Goal: Task Accomplishment & Management: Use online tool/utility

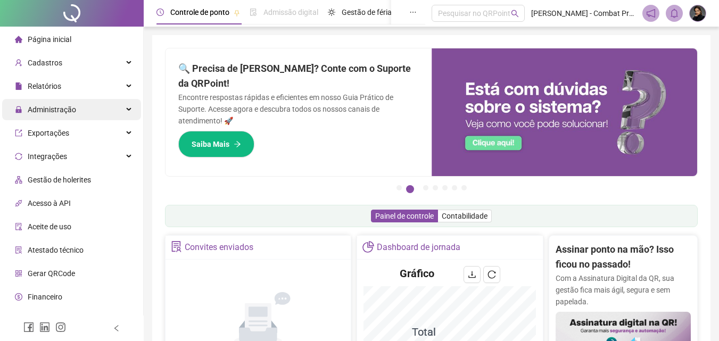
click at [81, 104] on div "Administração" at bounding box center [71, 109] width 139 height 21
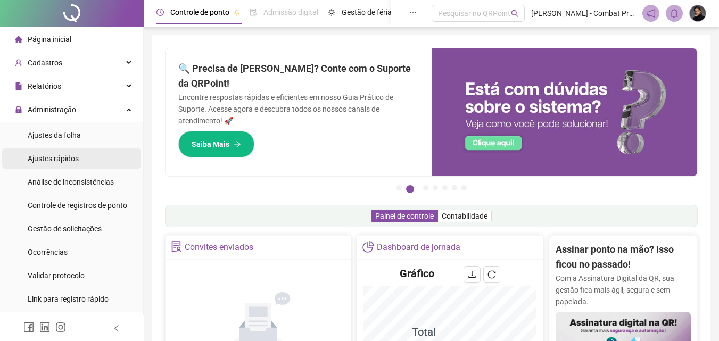
click at [69, 163] on span "Ajustes rápidos" at bounding box center [53, 158] width 51 height 9
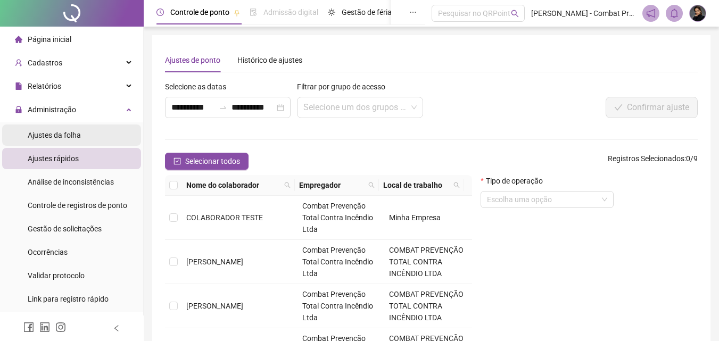
click at [58, 133] on span "Ajustes da folha" at bounding box center [54, 135] width 53 height 9
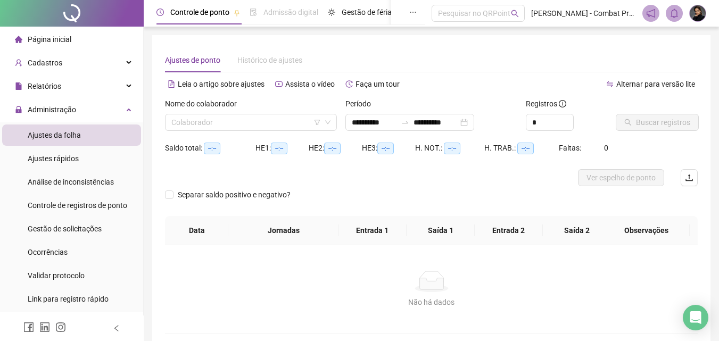
type input "**********"
click at [396, 118] on input "**********" at bounding box center [374, 123] width 45 height 12
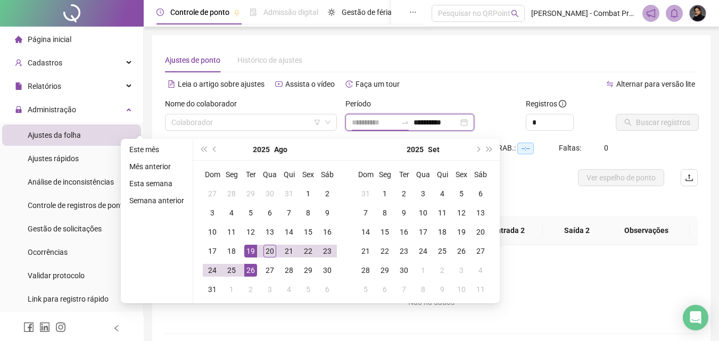
type input "**********"
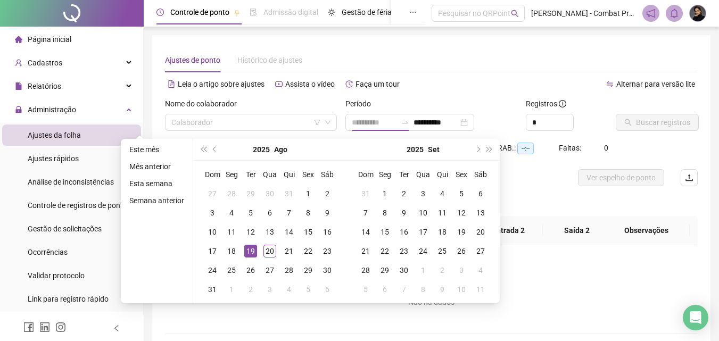
click at [252, 251] on div "19" at bounding box center [250, 251] width 13 height 13
type input "**********"
click at [619, 333] on div "Não há dados Não há dados" at bounding box center [431, 289] width 533 height 88
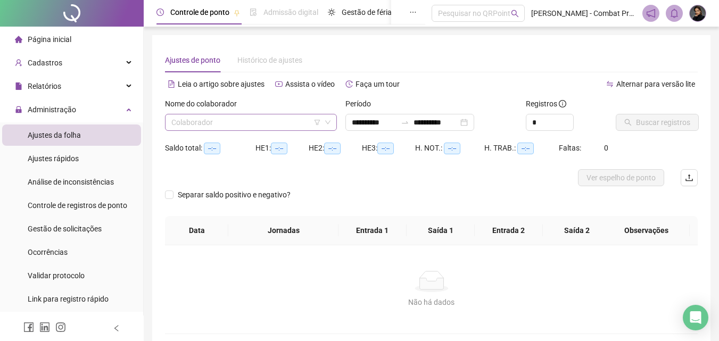
click at [249, 123] on input "search" at bounding box center [246, 122] width 150 height 16
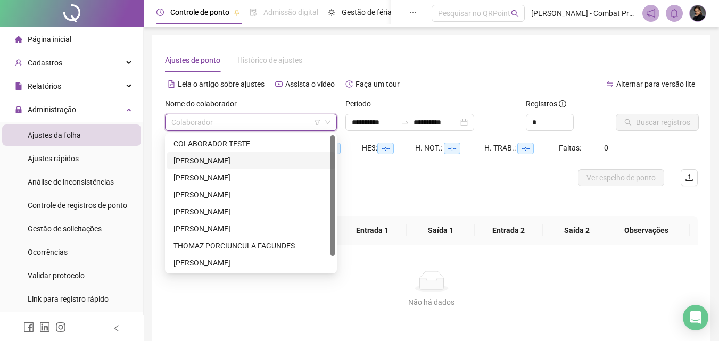
click at [227, 158] on div "[PERSON_NAME]" at bounding box center [251, 161] width 155 height 12
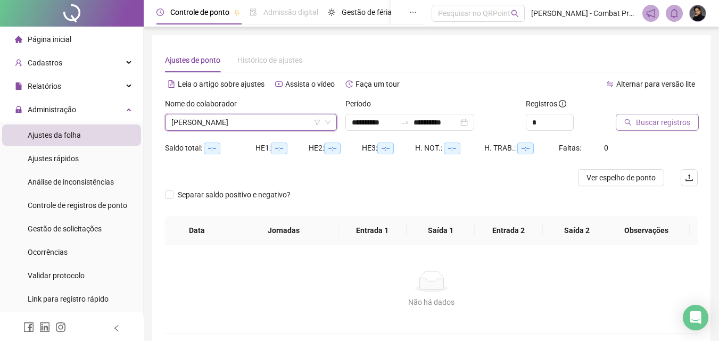
click at [666, 122] on span "Buscar registros" at bounding box center [663, 123] width 54 height 12
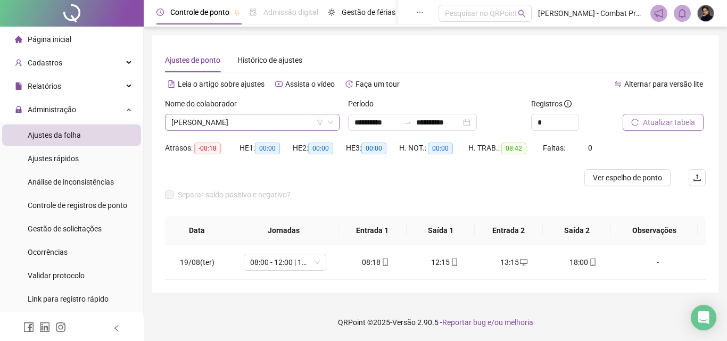
click at [256, 124] on span "[PERSON_NAME]" at bounding box center [252, 122] width 162 height 16
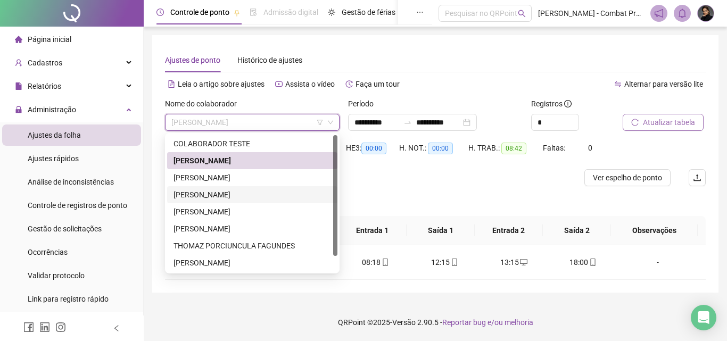
click at [228, 193] on div "[PERSON_NAME]" at bounding box center [253, 195] width 158 height 12
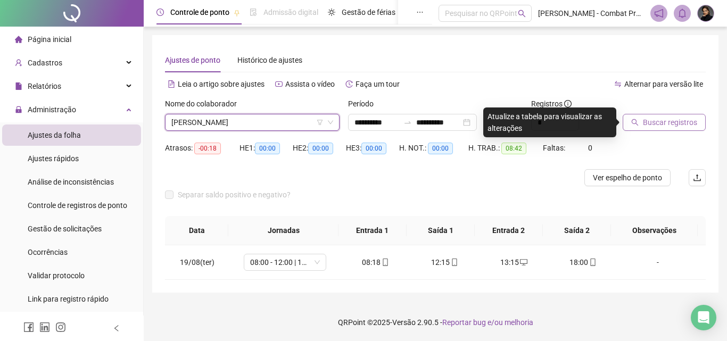
click at [220, 119] on span "[PERSON_NAME]" at bounding box center [252, 122] width 162 height 16
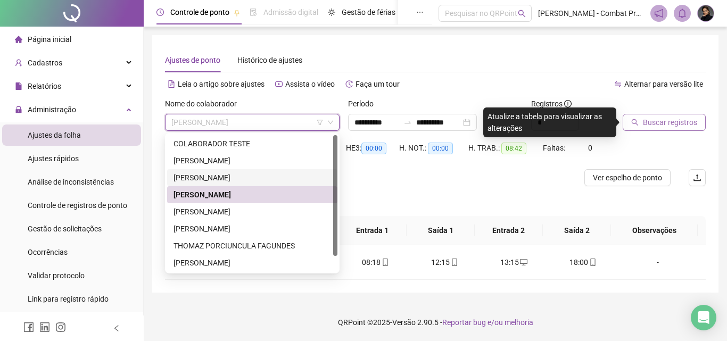
click at [209, 176] on div "[PERSON_NAME]" at bounding box center [253, 178] width 158 height 12
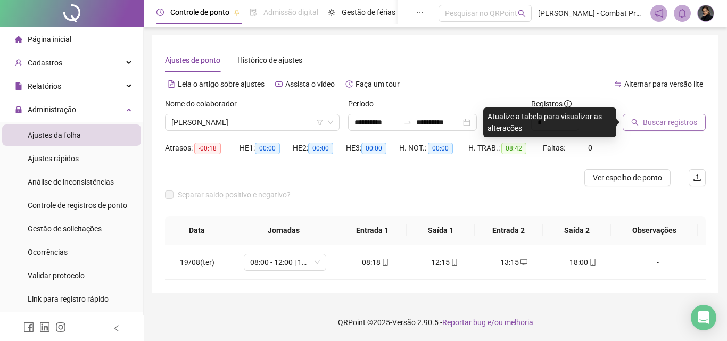
click at [657, 126] on span "Buscar registros" at bounding box center [670, 123] width 54 height 12
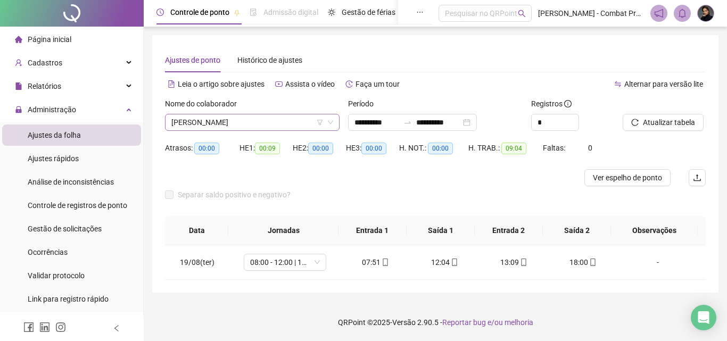
click at [208, 118] on span "[PERSON_NAME]" at bounding box center [252, 122] width 162 height 16
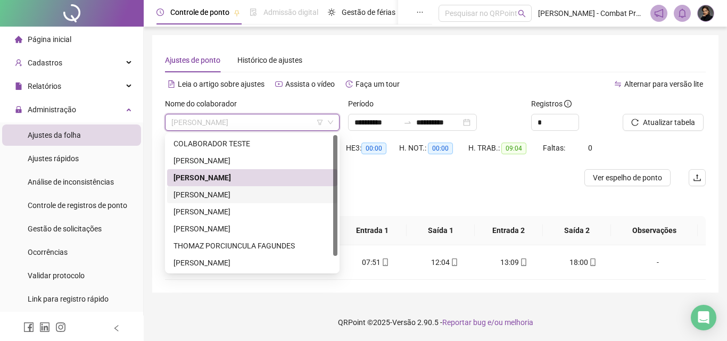
click at [208, 194] on div "[PERSON_NAME]" at bounding box center [253, 195] width 158 height 12
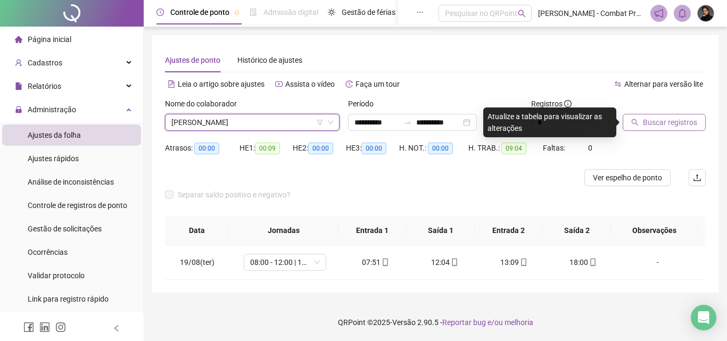
click at [660, 121] on span "Buscar registros" at bounding box center [670, 123] width 54 height 12
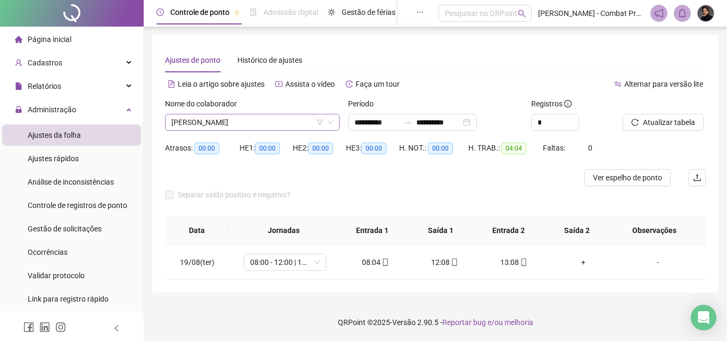
click at [186, 120] on span "[PERSON_NAME]" at bounding box center [252, 122] width 162 height 16
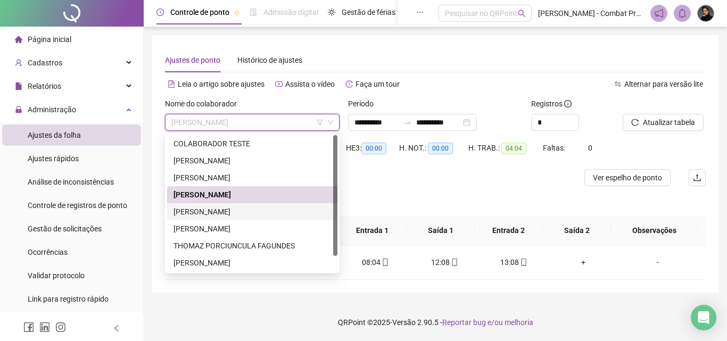
click at [195, 212] on div "[PERSON_NAME]" at bounding box center [253, 212] width 158 height 12
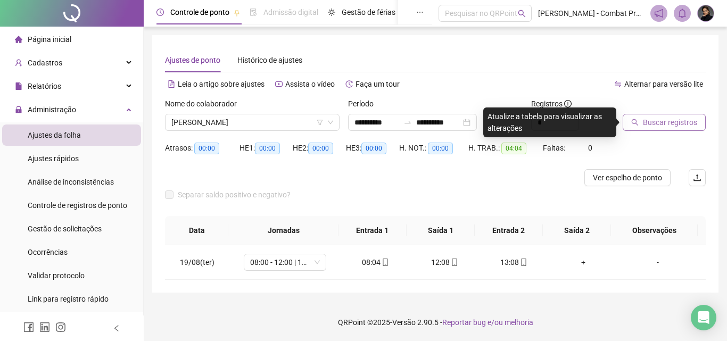
click at [647, 120] on span "Buscar registros" at bounding box center [670, 123] width 54 height 12
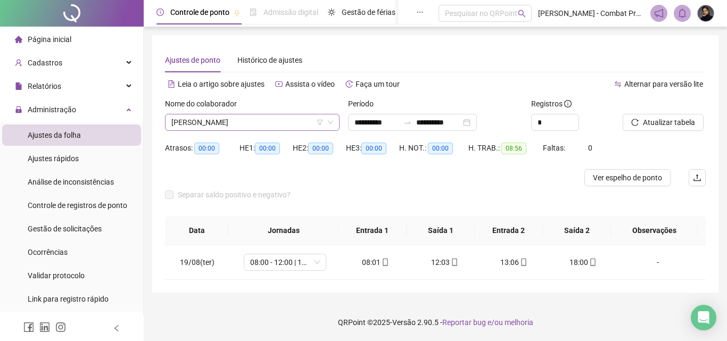
click at [237, 124] on span "[PERSON_NAME]" at bounding box center [252, 122] width 162 height 16
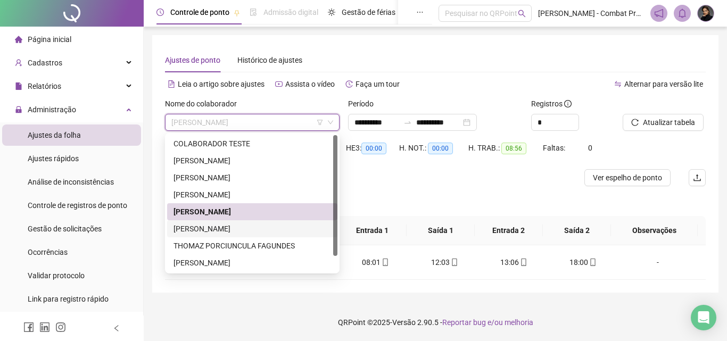
click at [212, 225] on div "[PERSON_NAME]" at bounding box center [253, 229] width 158 height 12
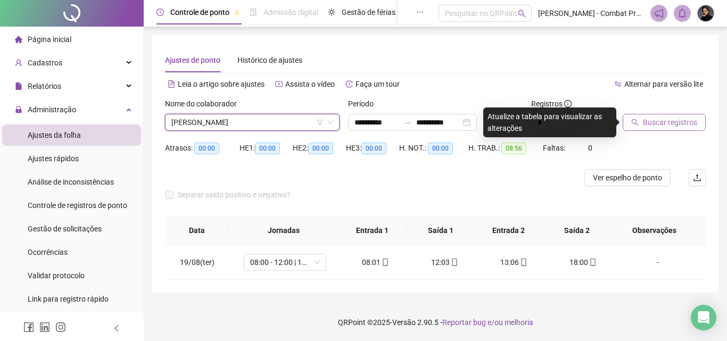
click at [640, 122] on button "Buscar registros" at bounding box center [664, 122] width 83 height 17
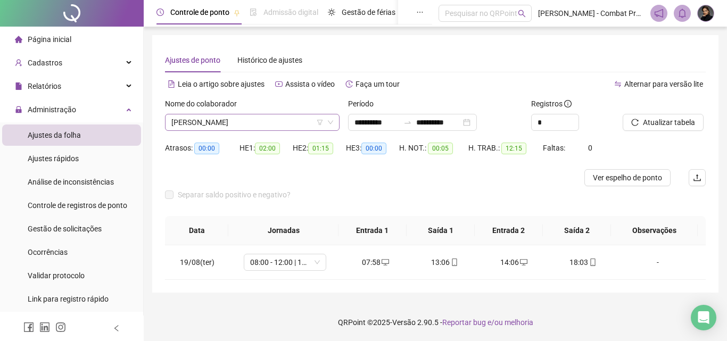
click at [269, 122] on span "[PERSON_NAME]" at bounding box center [252, 122] width 162 height 16
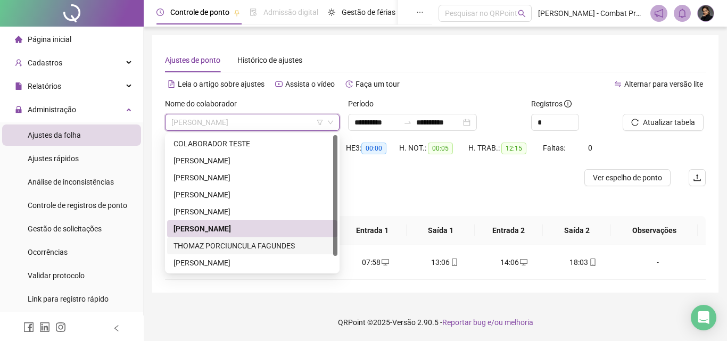
click at [215, 244] on div "THOMAZ PORCIUNCULA FAGUNDES" at bounding box center [253, 246] width 158 height 12
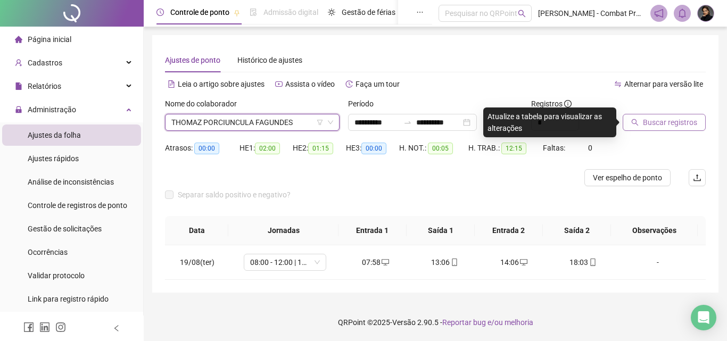
click at [637, 122] on icon "search" at bounding box center [634, 122] width 7 height 7
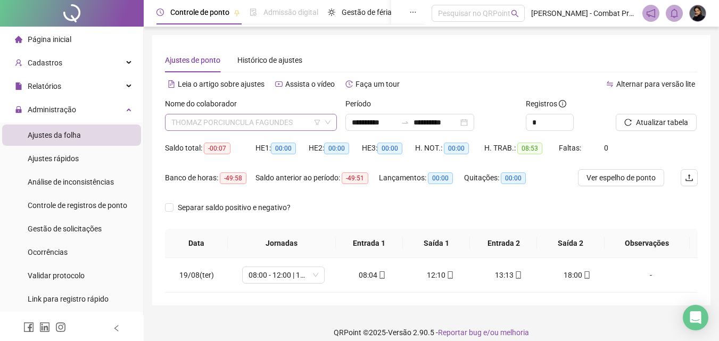
click at [226, 122] on span "THOMAZ PORCIUNCULA FAGUNDES" at bounding box center [250, 122] width 159 height 16
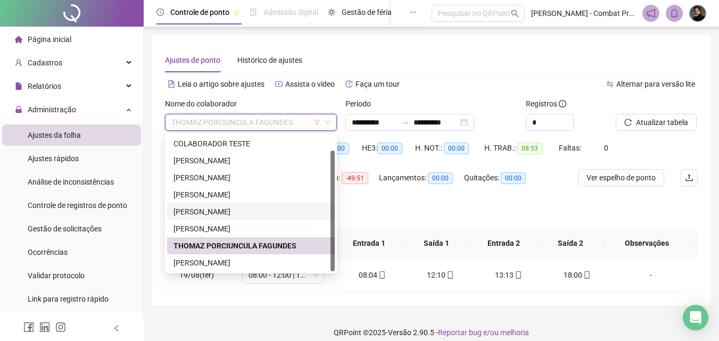
scroll to position [17, 0]
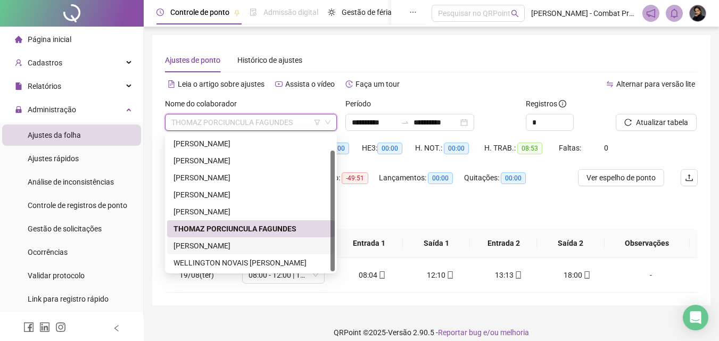
click at [225, 242] on div "[PERSON_NAME]" at bounding box center [251, 246] width 155 height 12
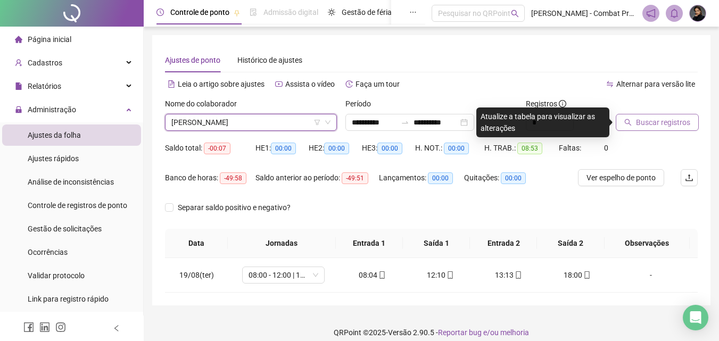
click at [657, 121] on span "Buscar registros" at bounding box center [663, 123] width 54 height 12
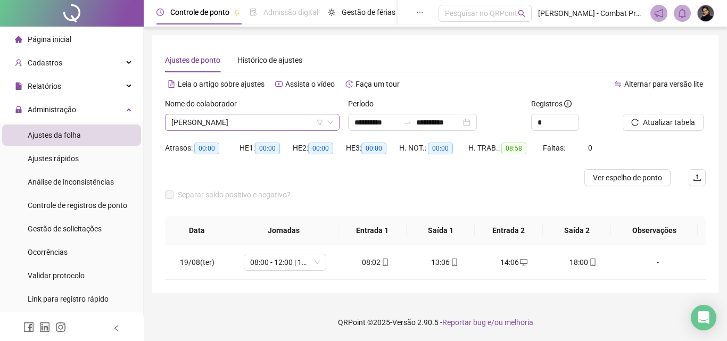
click at [266, 122] on span "[PERSON_NAME]" at bounding box center [252, 122] width 162 height 16
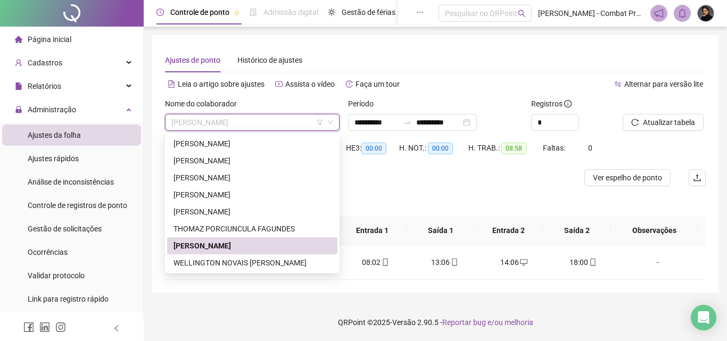
click at [391, 204] on div "Separar saldo positivo e negativo?" at bounding box center [435, 201] width 541 height 30
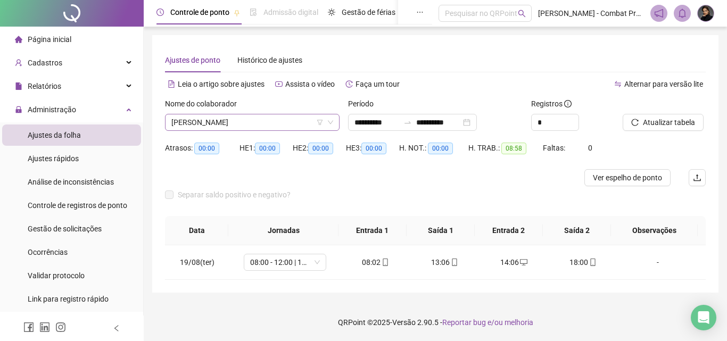
click at [249, 124] on span "[PERSON_NAME]" at bounding box center [252, 122] width 162 height 16
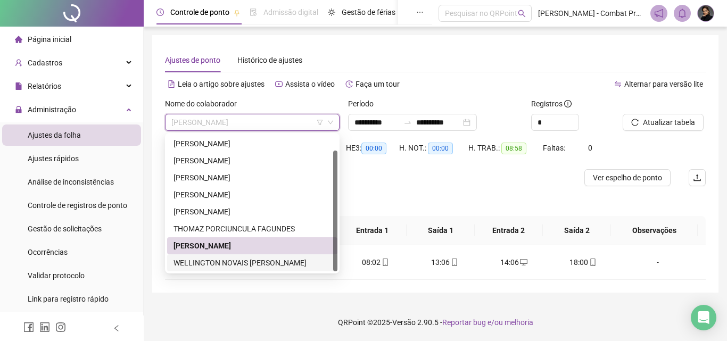
click at [225, 265] on div "WELLINGTON NOVAIS [PERSON_NAME]" at bounding box center [253, 263] width 158 height 12
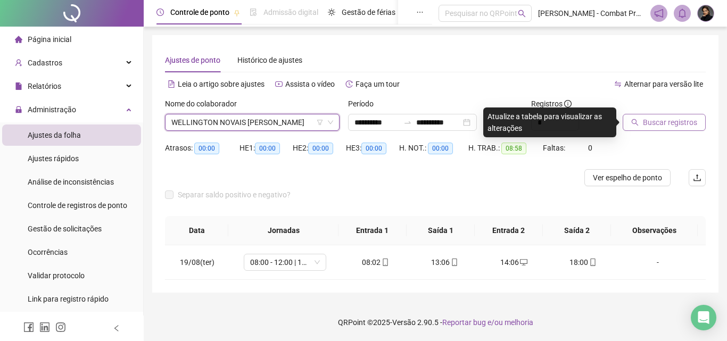
click at [669, 120] on span "Buscar registros" at bounding box center [670, 123] width 54 height 12
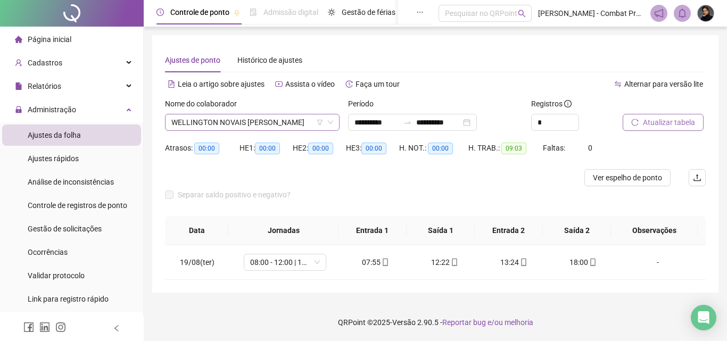
click at [261, 127] on span "WELLINGTON NOVAIS [PERSON_NAME]" at bounding box center [252, 122] width 162 height 16
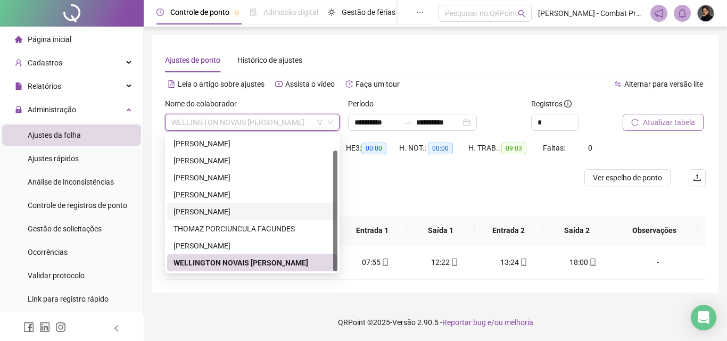
click at [221, 212] on div "[PERSON_NAME]" at bounding box center [253, 212] width 158 height 12
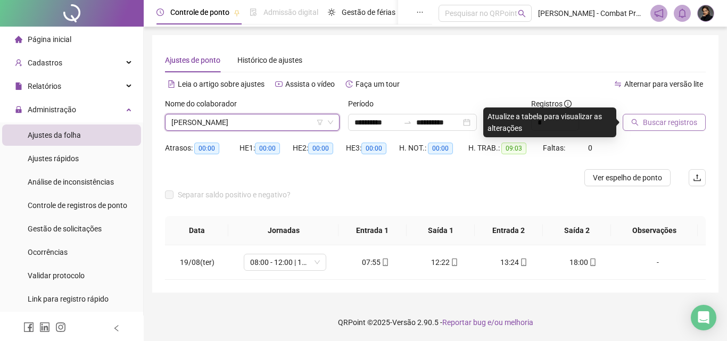
click at [660, 130] on button "Buscar registros" at bounding box center [664, 122] width 83 height 17
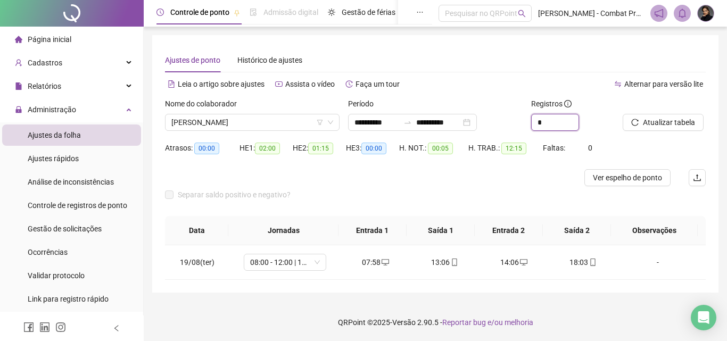
click at [506, 125] on div "**********" at bounding box center [435, 119] width 549 height 42
click at [574, 118] on div "*" at bounding box center [572, 122] width 83 height 17
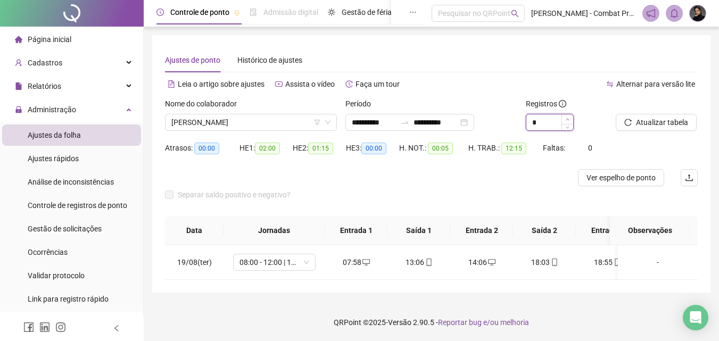
click at [567, 119] on icon "up" at bounding box center [567, 119] width 3 height 2
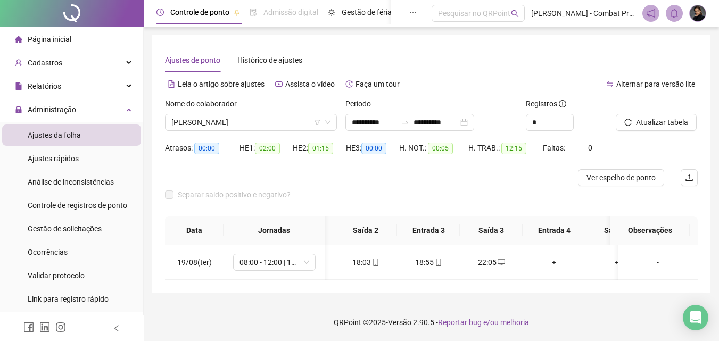
scroll to position [0, 217]
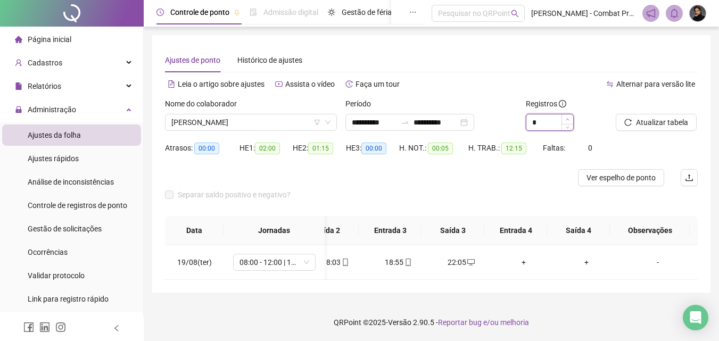
click at [566, 120] on icon "up" at bounding box center [567, 119] width 3 height 2
click at [567, 127] on icon "down" at bounding box center [568, 126] width 4 height 4
type input "*"
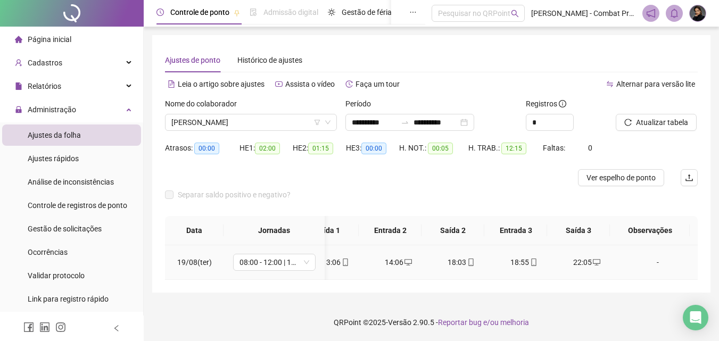
click at [517, 263] on div "18:55" at bounding box center [524, 263] width 46 height 12
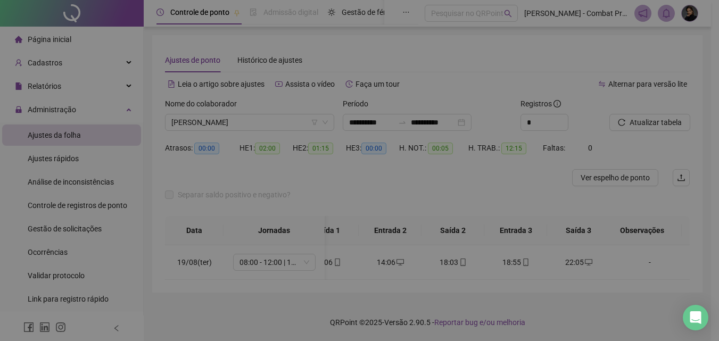
type input "**********"
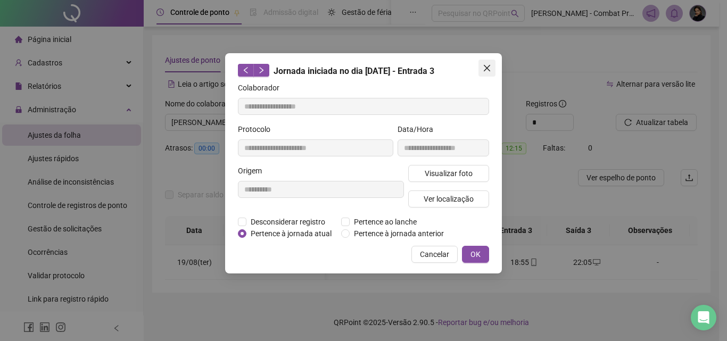
click at [485, 69] on icon "close" at bounding box center [487, 68] width 6 height 6
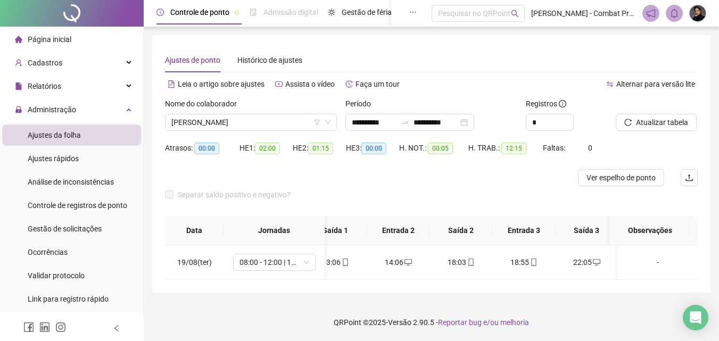
scroll to position [0, 84]
click at [40, 82] on span "Relatórios" at bounding box center [45, 86] width 34 height 9
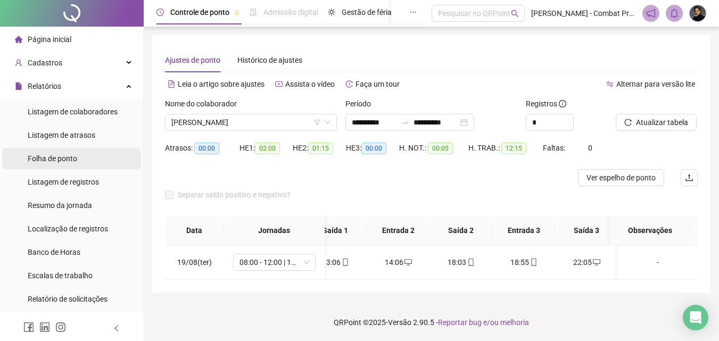
click at [80, 157] on li "Folha de ponto" at bounding box center [71, 158] width 139 height 21
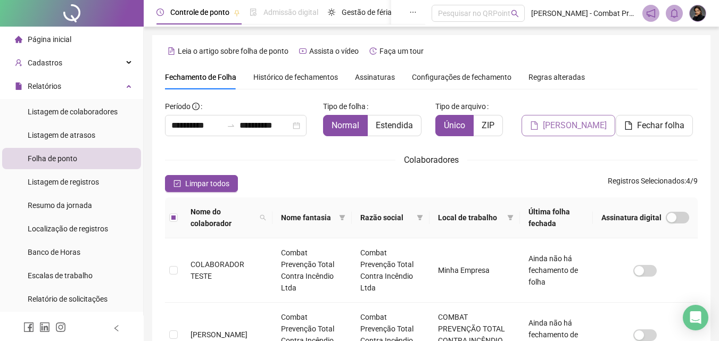
click at [564, 131] on span "[PERSON_NAME]" at bounding box center [575, 125] width 64 height 13
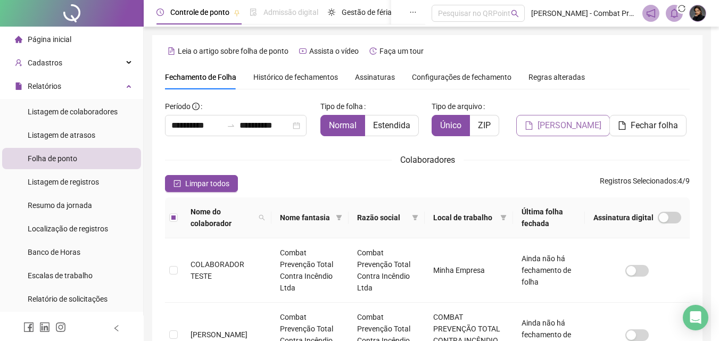
scroll to position [47, 0]
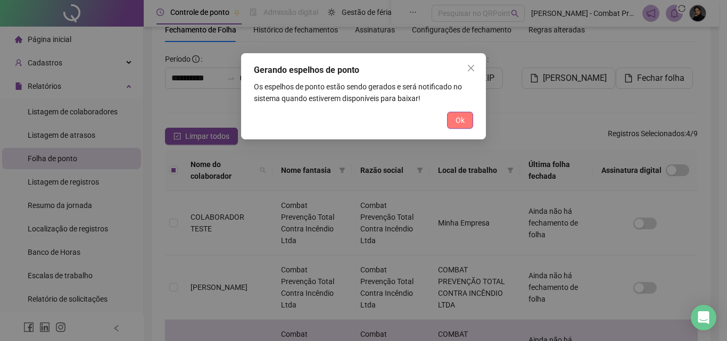
click at [460, 120] on span "Ok" at bounding box center [460, 120] width 9 height 12
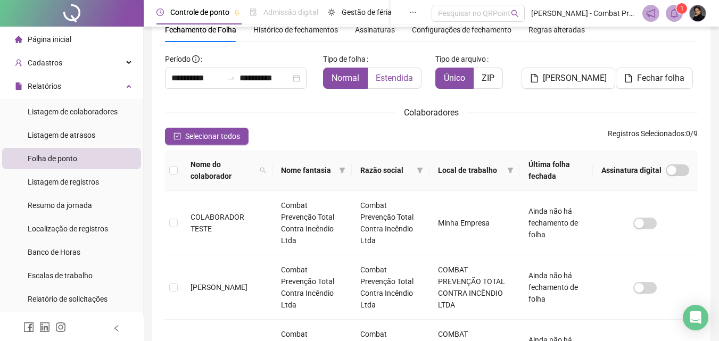
click at [389, 81] on span "Estendida" at bounding box center [394, 78] width 37 height 10
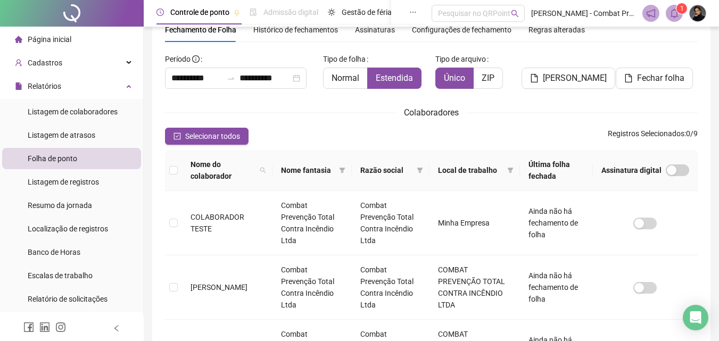
click at [675, 17] on icon "bell" at bounding box center [674, 14] width 7 height 10
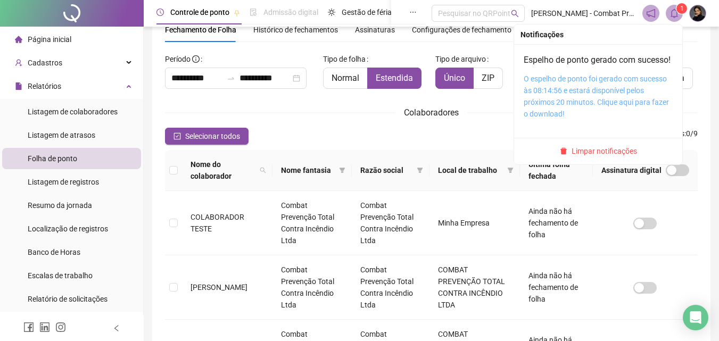
click at [566, 101] on link "O espelho de ponto foi gerado com sucesso às 08:14:56 e estará disponível pelos…" at bounding box center [596, 97] width 145 height 44
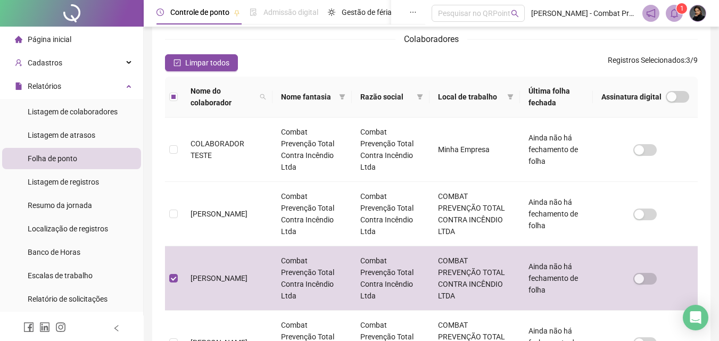
scroll to position [0, 0]
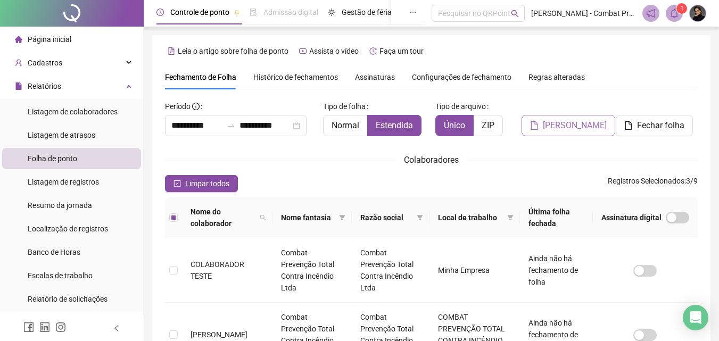
click at [587, 125] on span "[PERSON_NAME]" at bounding box center [575, 125] width 64 height 13
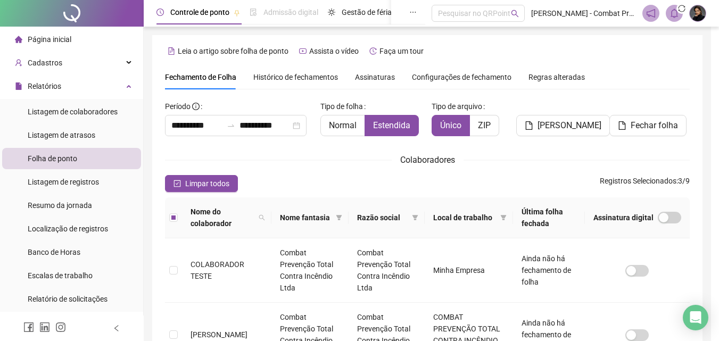
scroll to position [47, 0]
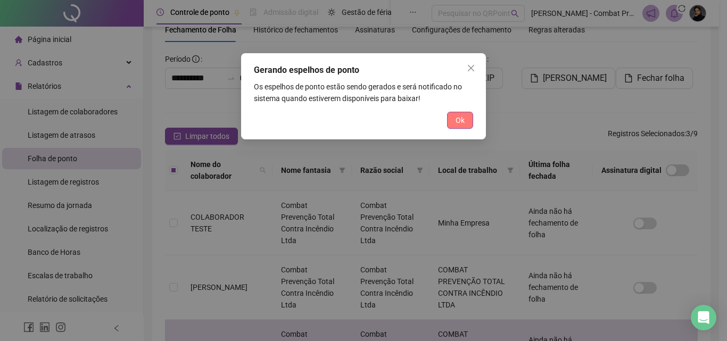
click at [457, 121] on span "Ok" at bounding box center [460, 120] width 9 height 12
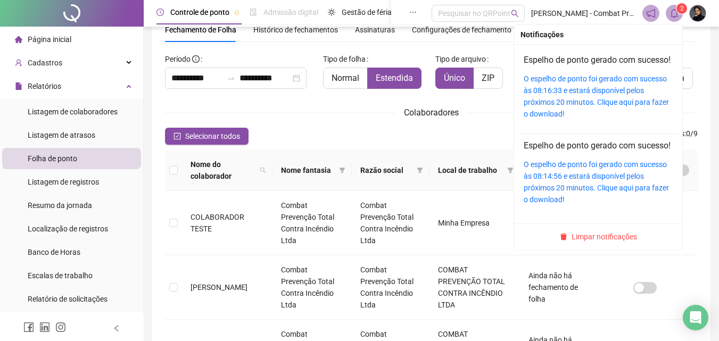
click at [670, 13] on icon "bell" at bounding box center [675, 14] width 10 height 10
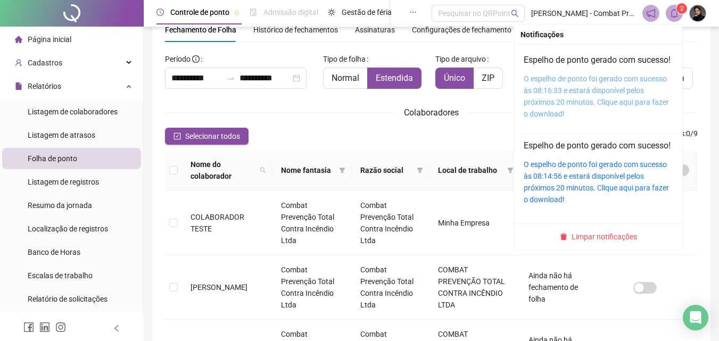
click at [597, 100] on link "O espelho de ponto foi gerado com sucesso às 08:16:33 e estará disponível pelos…" at bounding box center [596, 97] width 145 height 44
